Goal: Transaction & Acquisition: Purchase product/service

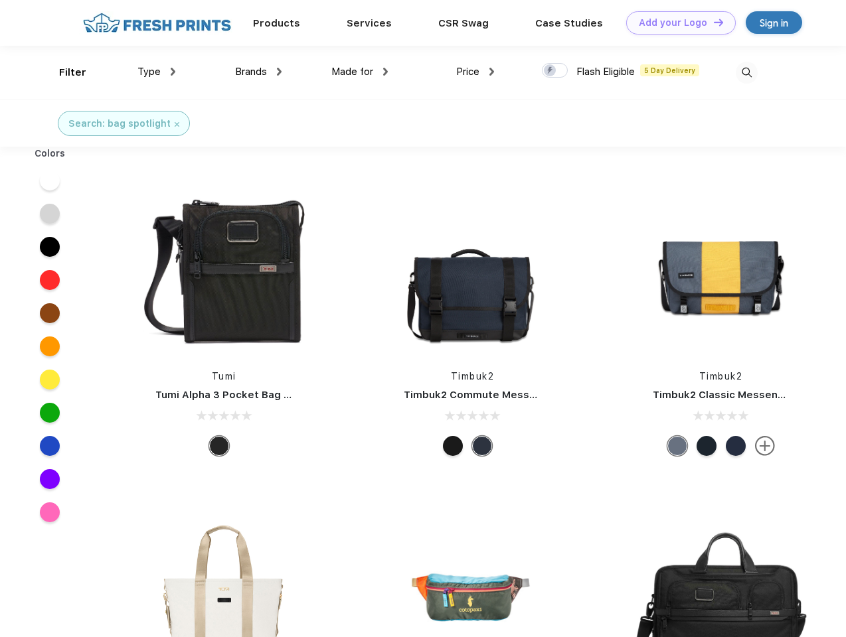
click at [676, 23] on link "Add your Logo Design Tool" at bounding box center [681, 22] width 110 height 23
click at [0, 0] on div "Design Tool" at bounding box center [0, 0] width 0 height 0
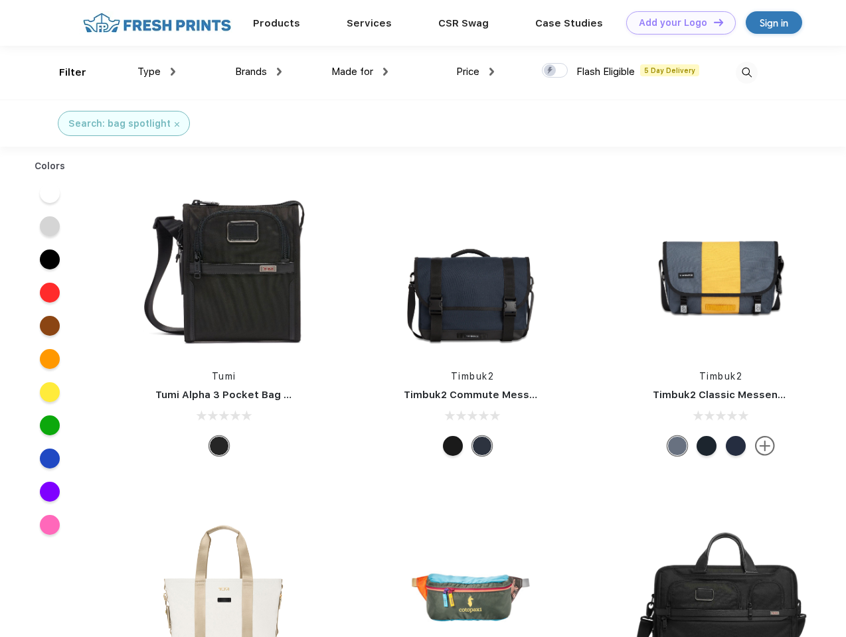
click at [712, 22] on link "Add your Logo Design Tool" at bounding box center [681, 22] width 110 height 23
click at [64, 72] on div "Filter" at bounding box center [72, 72] width 27 height 15
click at [157, 72] on span "Type" at bounding box center [148, 72] width 23 height 12
click at [258, 72] on span "Brands" at bounding box center [251, 72] width 32 height 12
click at [360, 72] on span "Made for" at bounding box center [352, 72] width 42 height 12
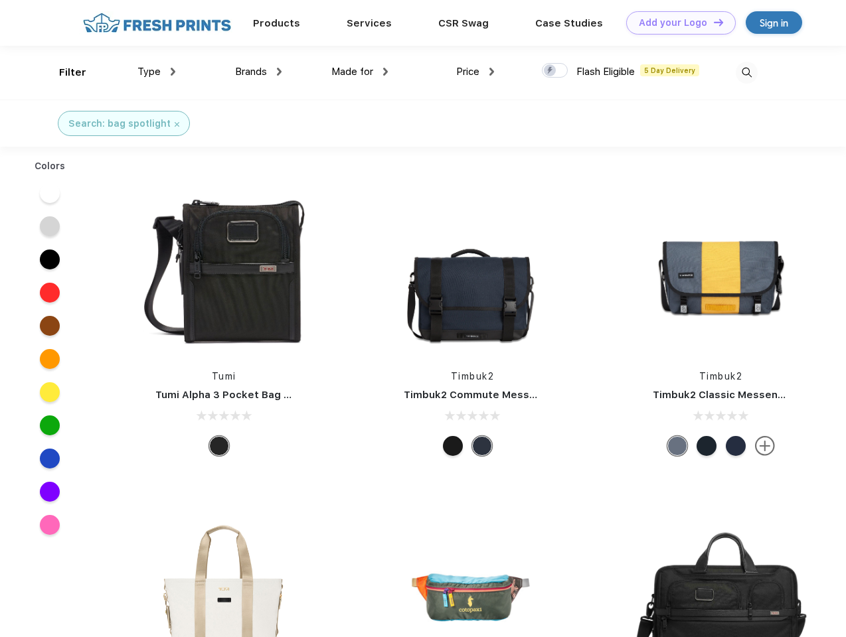
click at [475, 72] on span "Price" at bounding box center [467, 72] width 23 height 12
click at [555, 71] on div at bounding box center [555, 70] width 26 height 15
click at [550, 71] on input "checkbox" at bounding box center [546, 66] width 9 height 9
click at [746, 72] on img at bounding box center [746, 73] width 22 height 22
